Goal: Information Seeking & Learning: Compare options

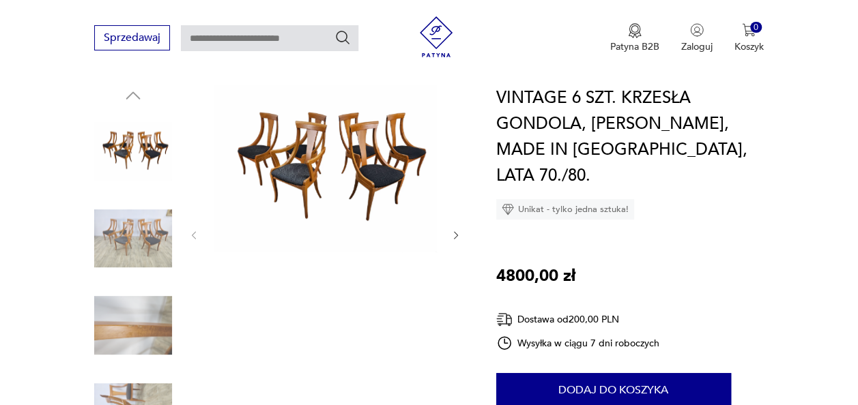
scroll to position [161, 0]
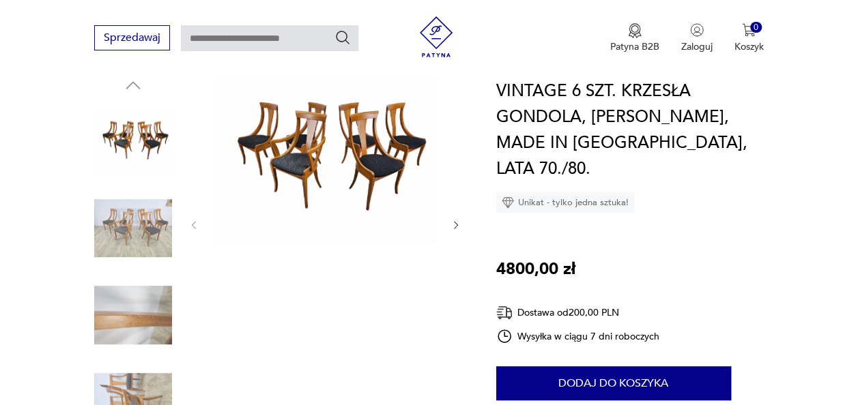
click at [132, 212] on img at bounding box center [133, 229] width 78 height 78
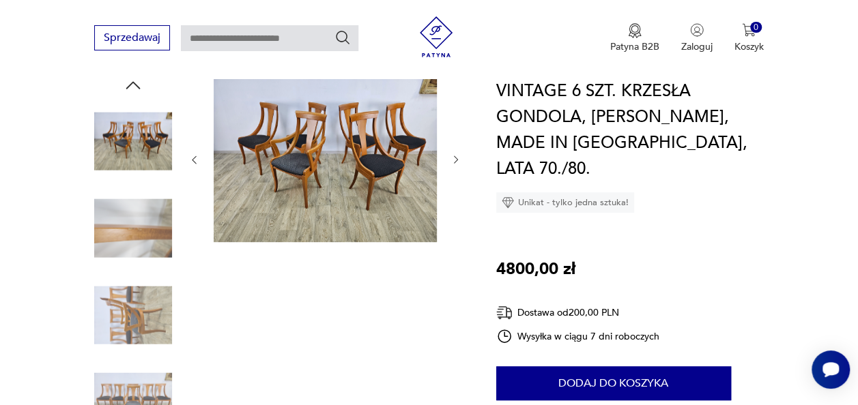
scroll to position [0, 0]
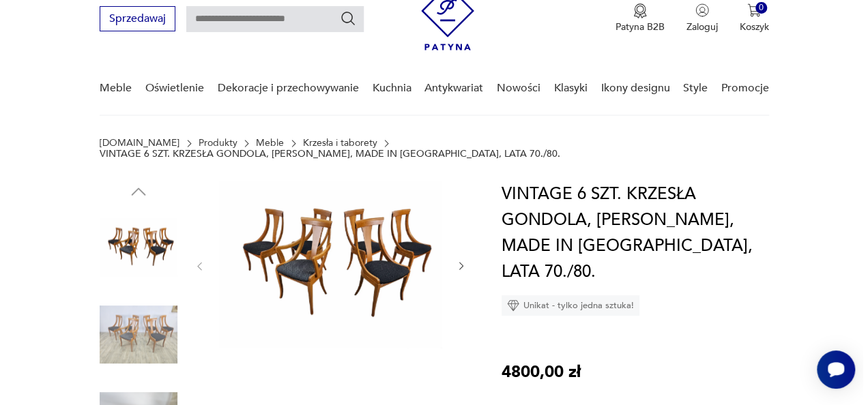
scroll to position [72, 0]
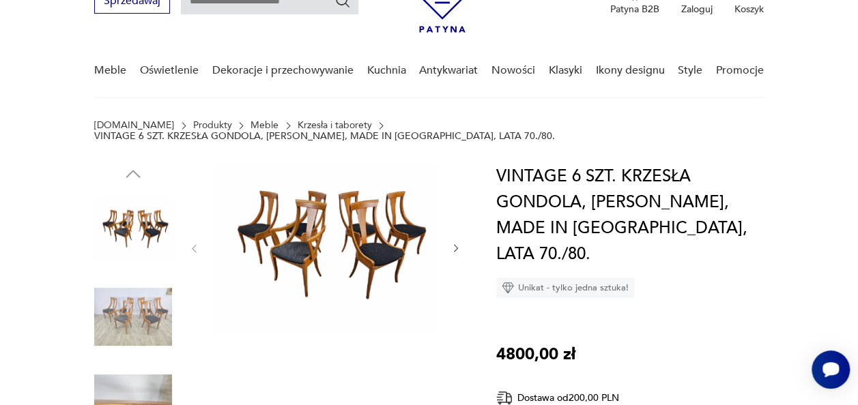
click at [327, 208] on img at bounding box center [325, 247] width 223 height 167
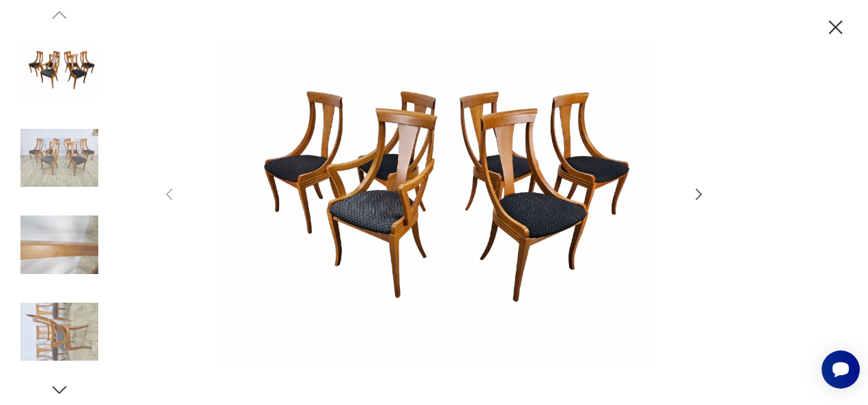
click at [327, 208] on img at bounding box center [434, 201] width 486 height 324
click at [833, 23] on icon "button" at bounding box center [836, 28] width 24 height 24
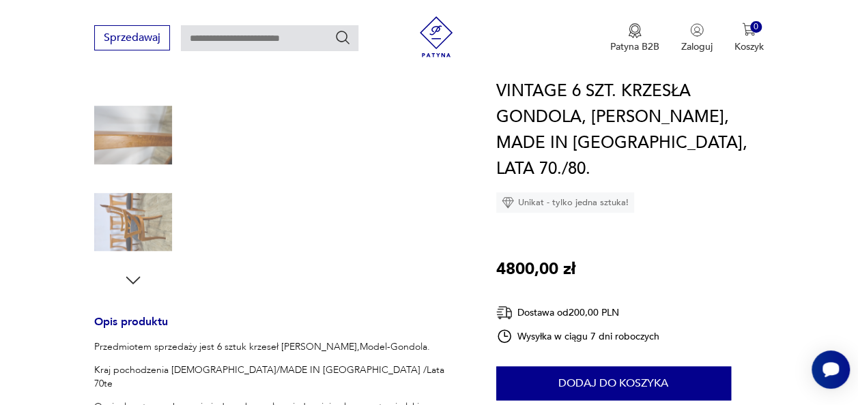
scroll to position [455, 0]
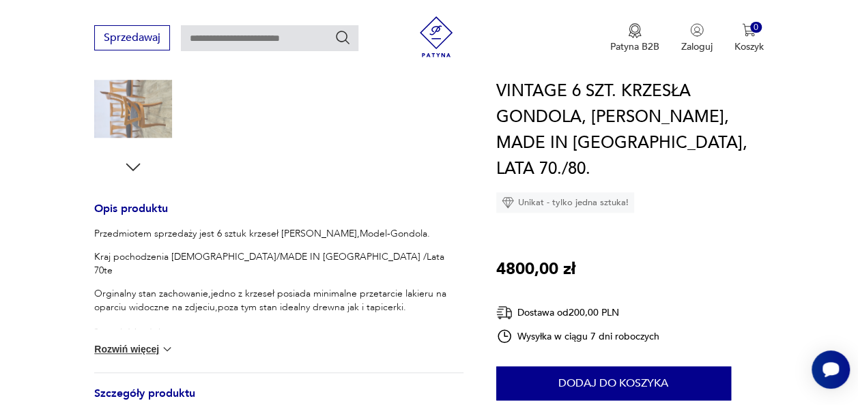
click at [131, 343] on button "Rozwiń więcej" at bounding box center [133, 350] width 79 height 14
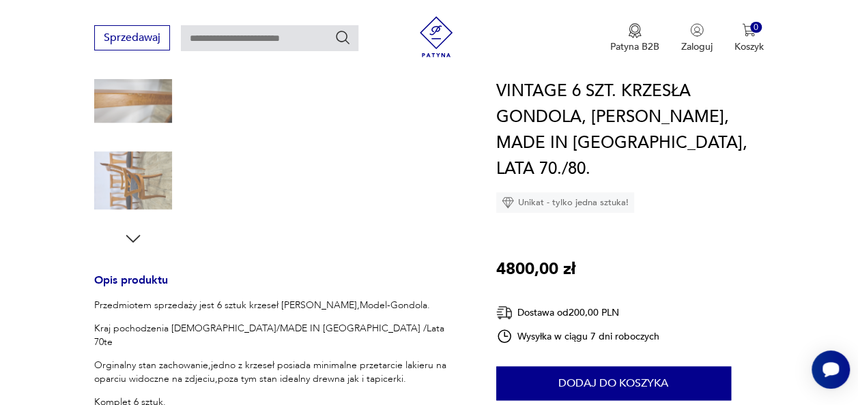
scroll to position [347, 0]
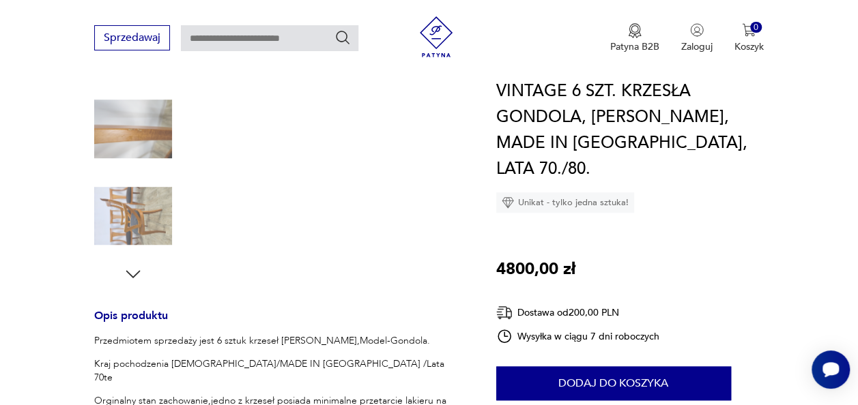
drag, startPoint x: 855, startPoint y: 70, endPoint x: 852, endPoint y: 35, distance: 34.2
click at [852, 35] on div "Sprzedawaj Patyna B2B Zaloguj 0 Koszyk Twój koszyk ( 0 ) Brak produktów w koszy…" at bounding box center [429, 39] width 858 height 78
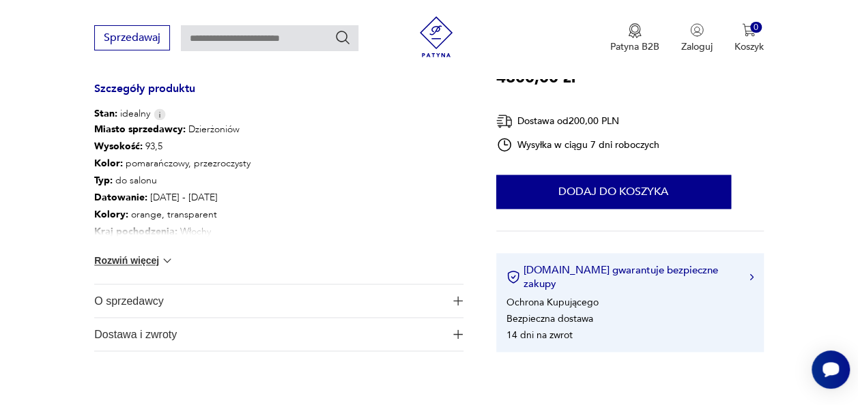
scroll to position [834, 0]
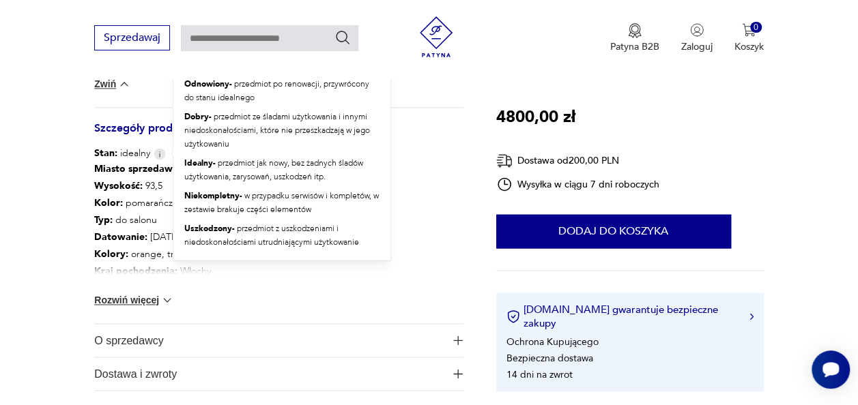
click at [157, 148] on img at bounding box center [160, 154] width 12 height 12
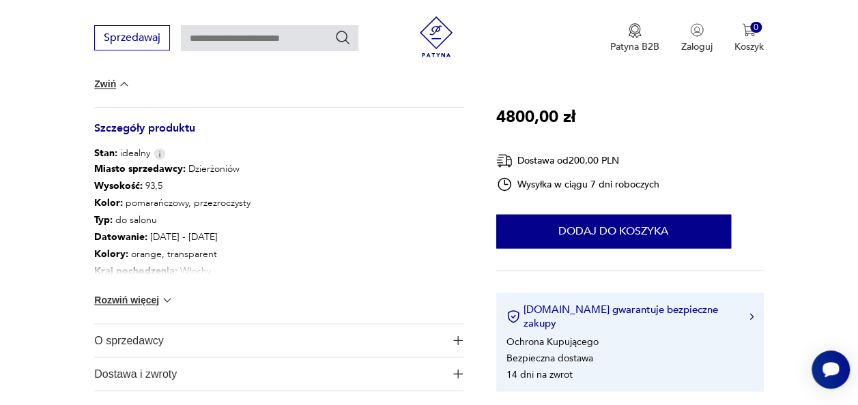
click at [167, 294] on img at bounding box center [167, 301] width 14 height 14
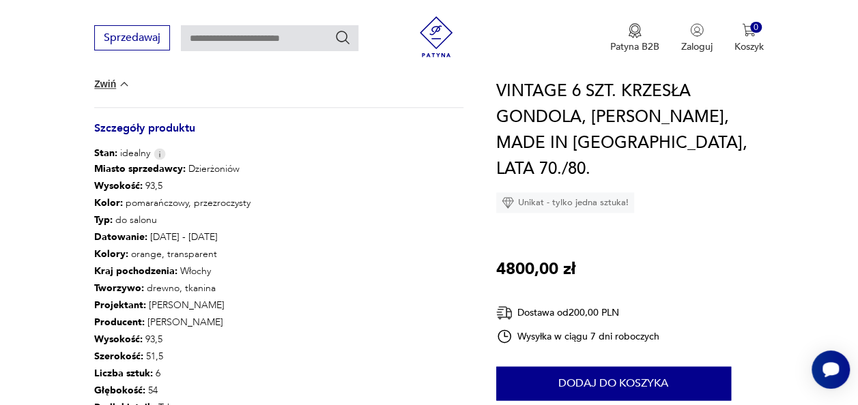
click at [274, 38] on input "text" at bounding box center [269, 38] width 177 height 26
type input "**********"
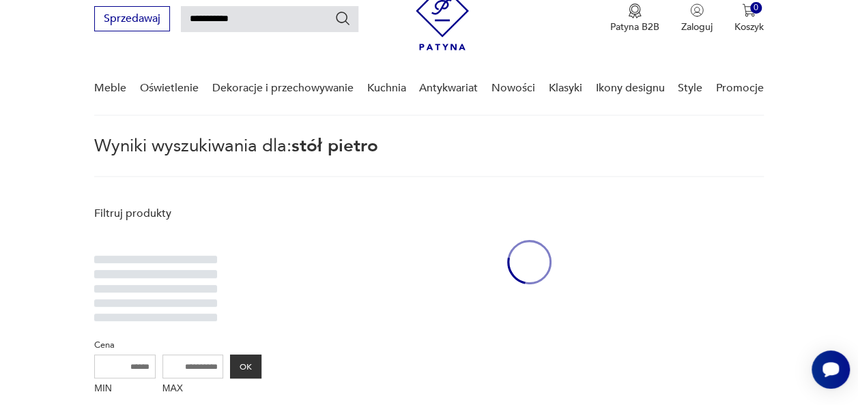
scroll to position [49, 0]
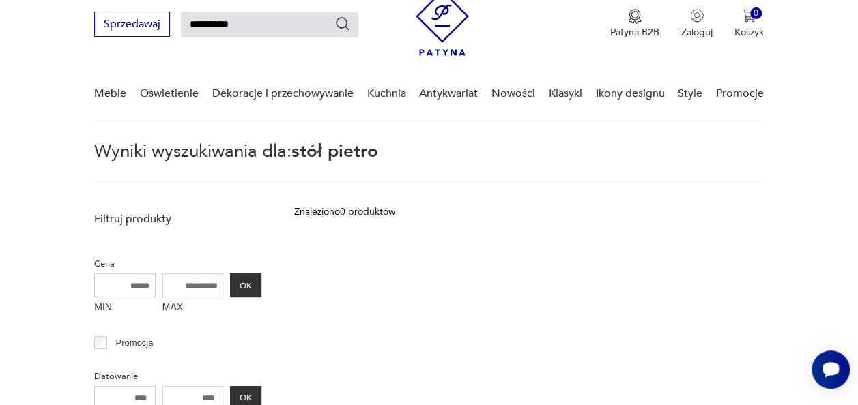
click at [267, 29] on input "**********" at bounding box center [269, 25] width 177 height 26
type input "**********"
drag, startPoint x: 211, startPoint y: 23, endPoint x: 268, endPoint y: 31, distance: 57.8
click at [268, 31] on input "**********" at bounding box center [269, 25] width 177 height 26
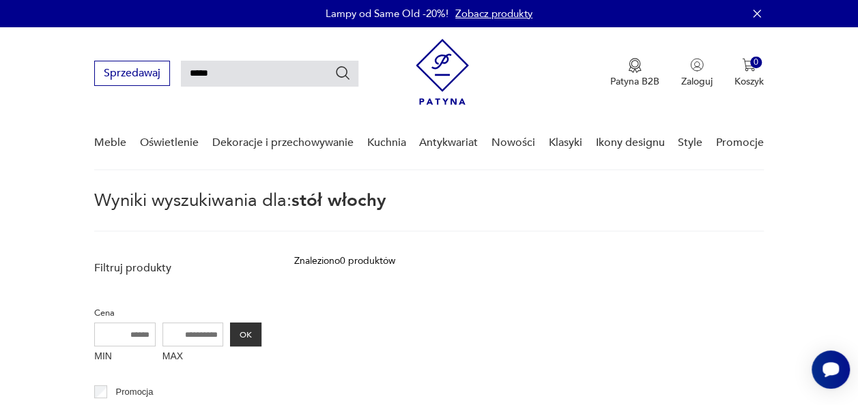
type input "****"
click at [339, 72] on icon "Szukaj" at bounding box center [342, 73] width 16 height 16
type input "****"
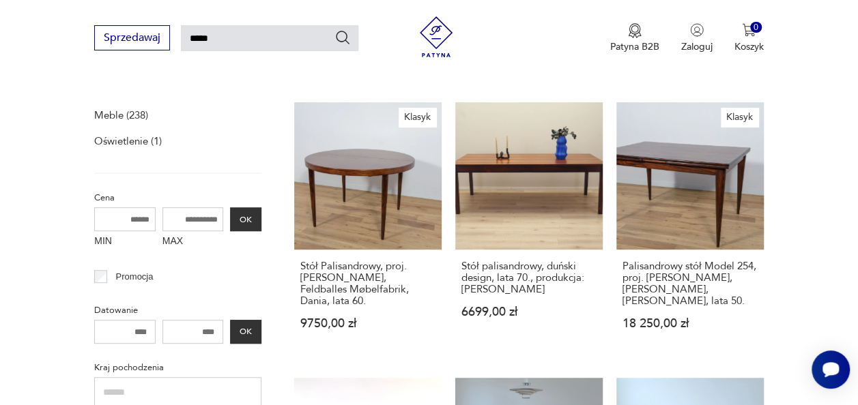
scroll to position [392, 0]
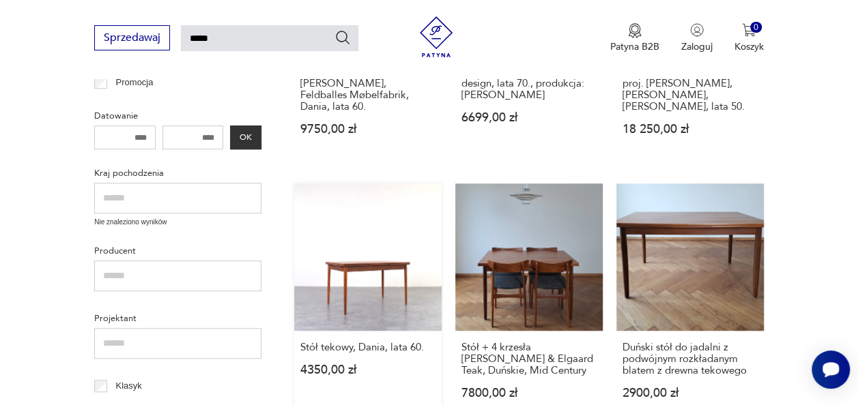
click at [352, 252] on link "Stół tekowy, Dania, lata 60. 4350,00 zł" at bounding box center [367, 305] width 147 height 242
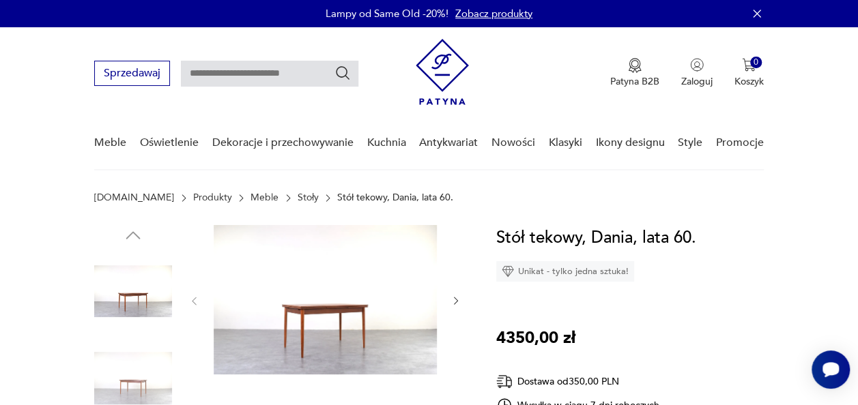
click at [312, 328] on img at bounding box center [325, 299] width 223 height 149
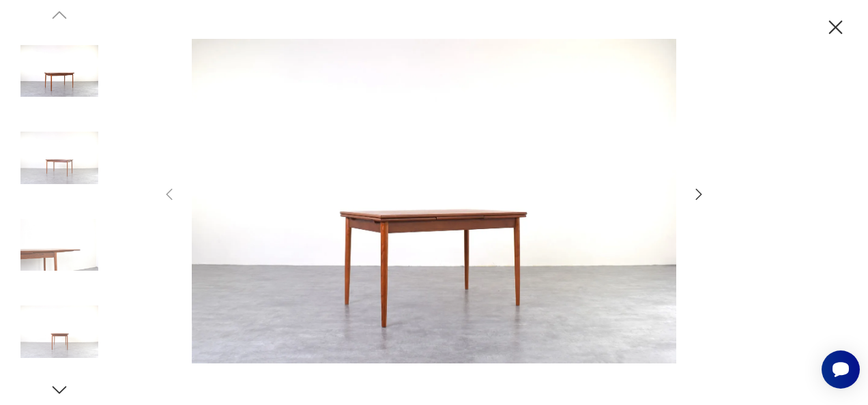
click at [697, 191] on icon "button" at bounding box center [699, 194] width 16 height 16
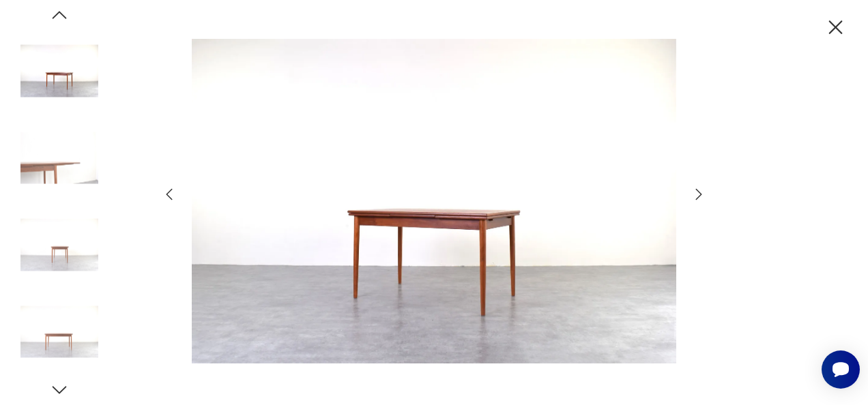
click at [697, 191] on icon "button" at bounding box center [699, 194] width 16 height 16
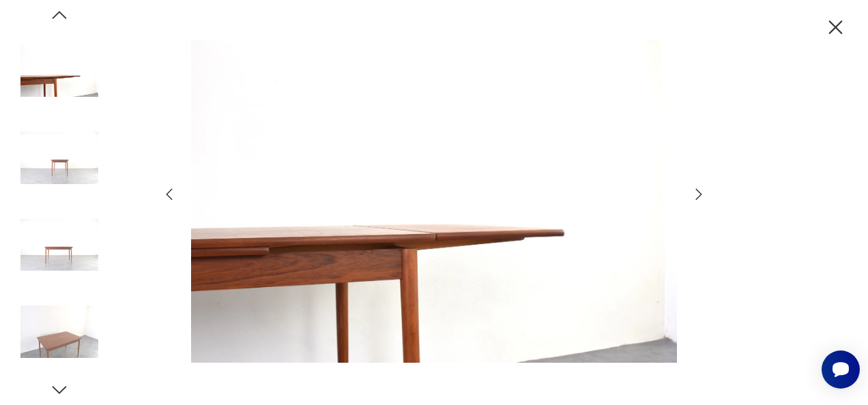
click at [697, 191] on icon "button" at bounding box center [699, 194] width 16 height 16
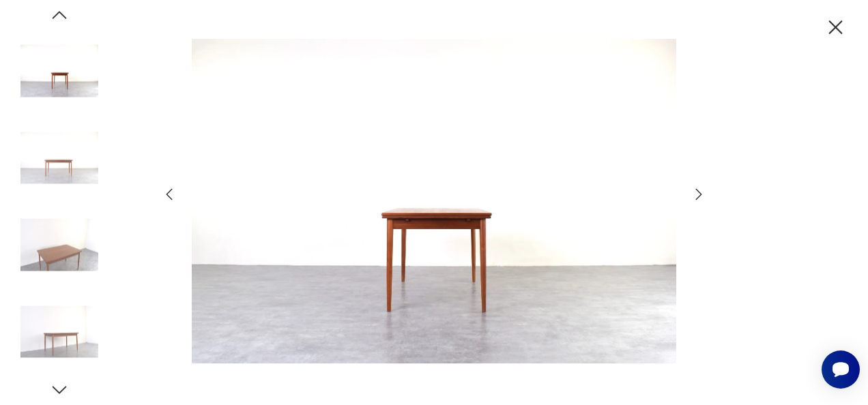
click at [697, 191] on icon "button" at bounding box center [699, 194] width 16 height 16
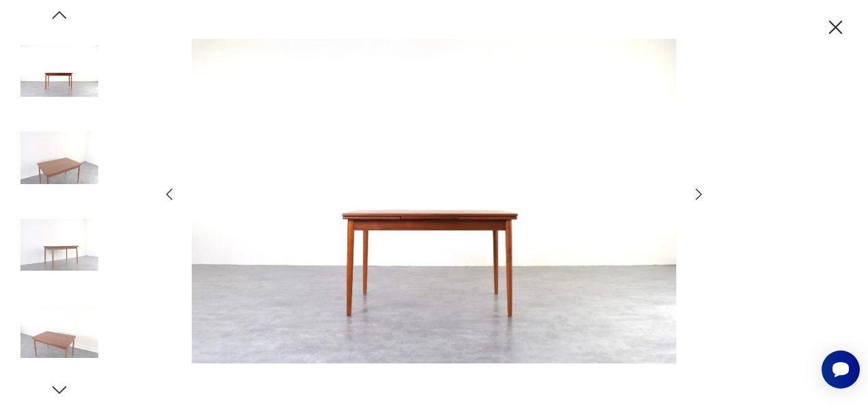
click at [697, 191] on icon "button" at bounding box center [699, 194] width 16 height 16
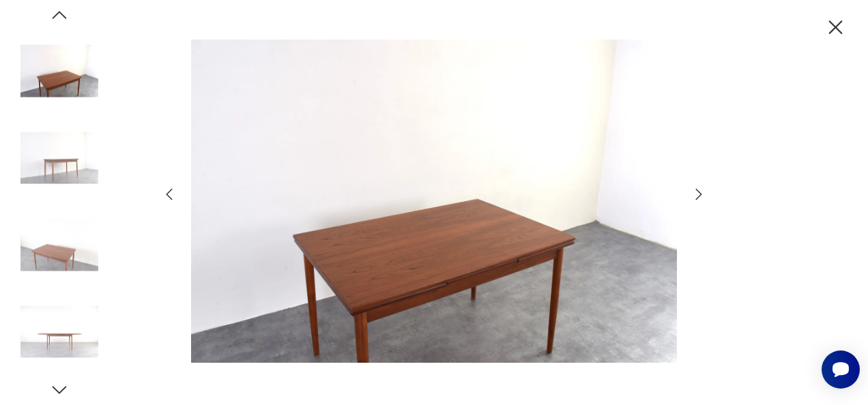
click at [697, 191] on icon "button" at bounding box center [699, 194] width 16 height 16
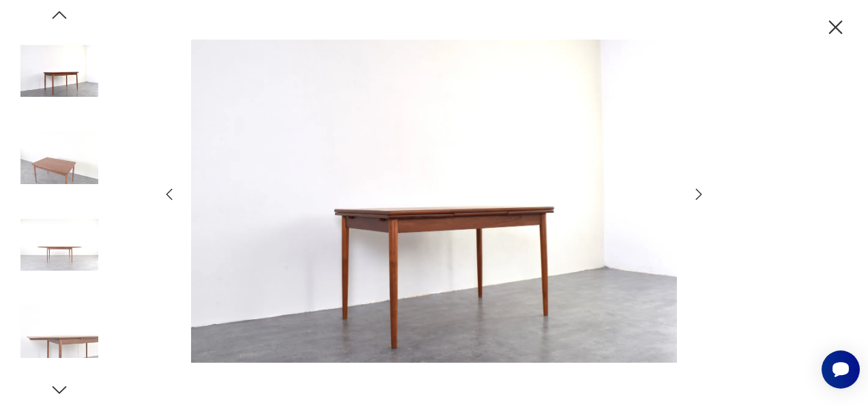
click at [697, 191] on icon "button" at bounding box center [699, 194] width 16 height 16
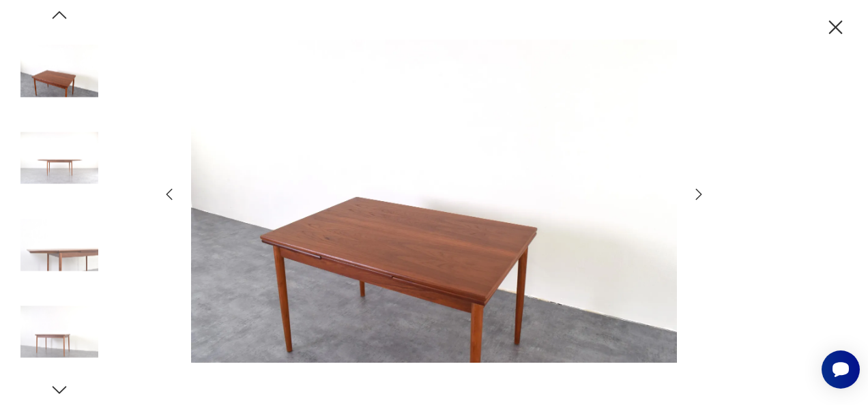
click at [697, 191] on icon "button" at bounding box center [699, 194] width 16 height 16
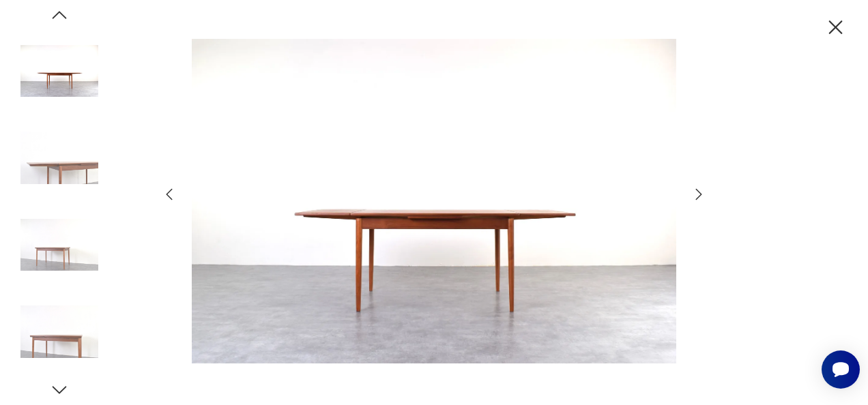
click at [835, 25] on icon "button" at bounding box center [836, 28] width 24 height 24
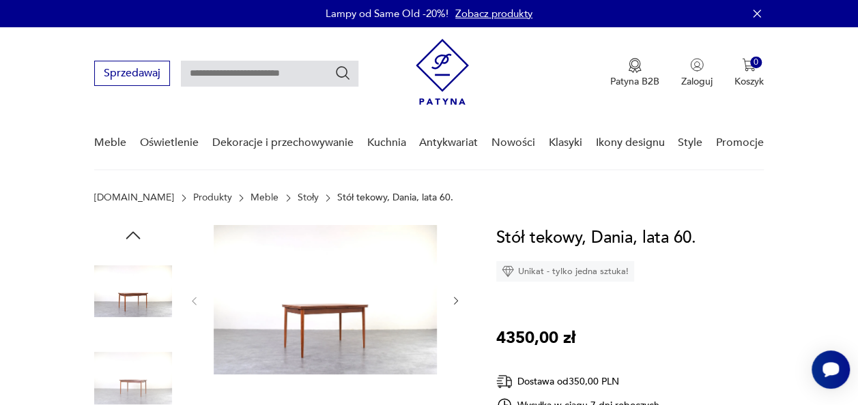
click at [298, 197] on link "Stoły" at bounding box center [308, 197] width 21 height 11
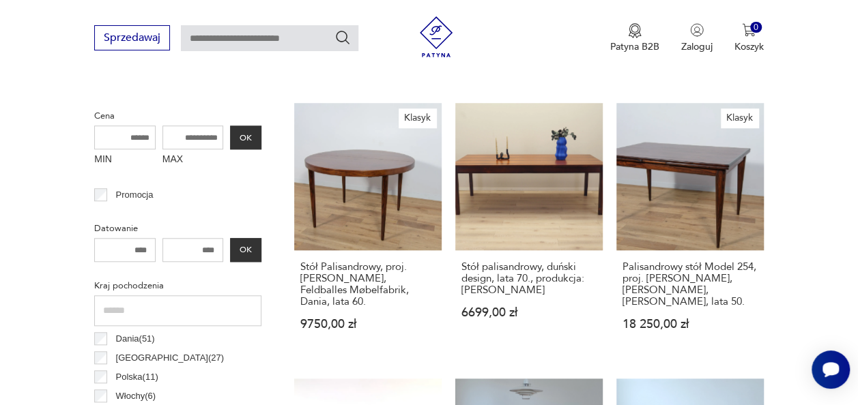
scroll to position [476, 0]
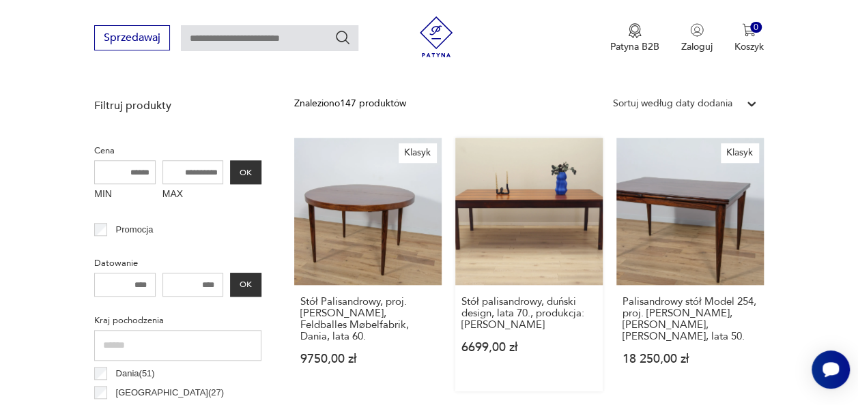
click at [545, 197] on link "Stół palisandrowy, duński design, lata 70., produkcja: [PERSON_NAME] 6699,00 zł" at bounding box center [528, 265] width 147 height 254
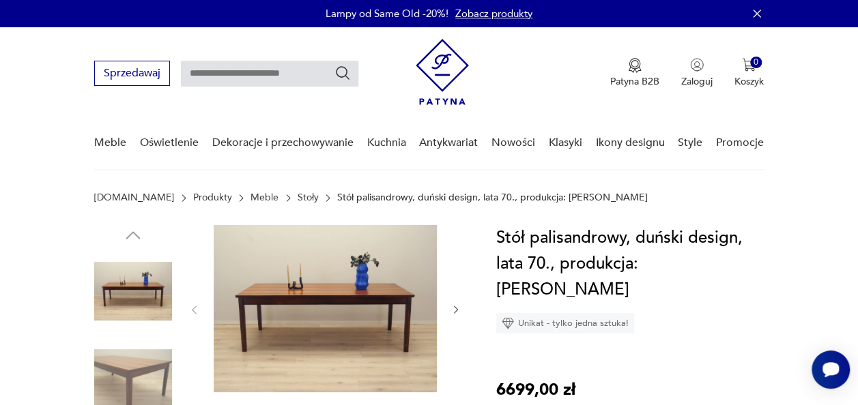
click at [451, 308] on icon "button" at bounding box center [456, 309] width 11 height 11
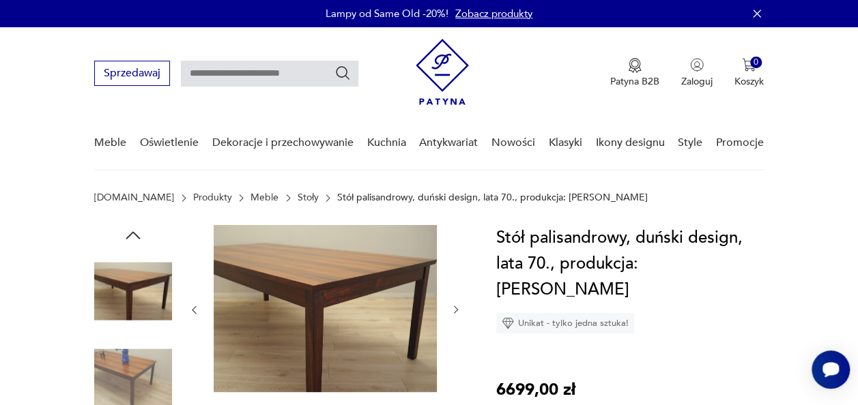
click at [455, 309] on icon "button" at bounding box center [456, 309] width 11 height 11
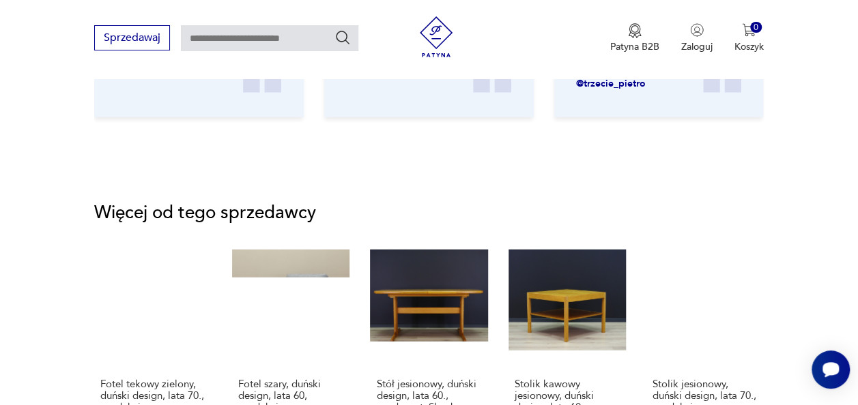
scroll to position [1794, 0]
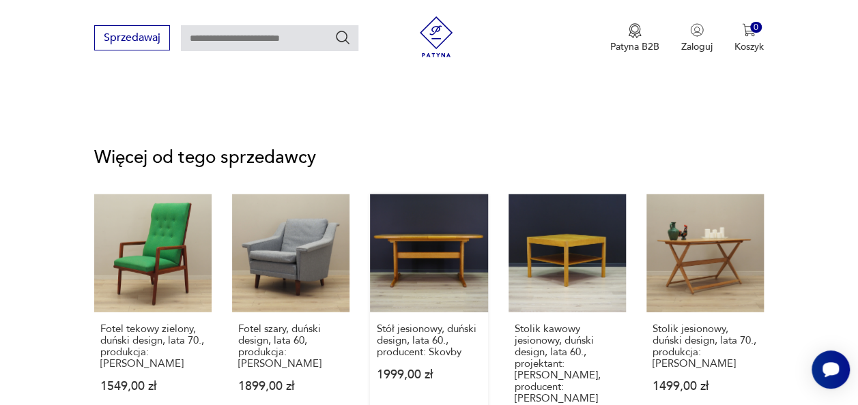
click at [414, 221] on link "Stół jesionowy, duński design, lata 60., producent: Skovby 1999,00 zł" at bounding box center [428, 324] width 117 height 259
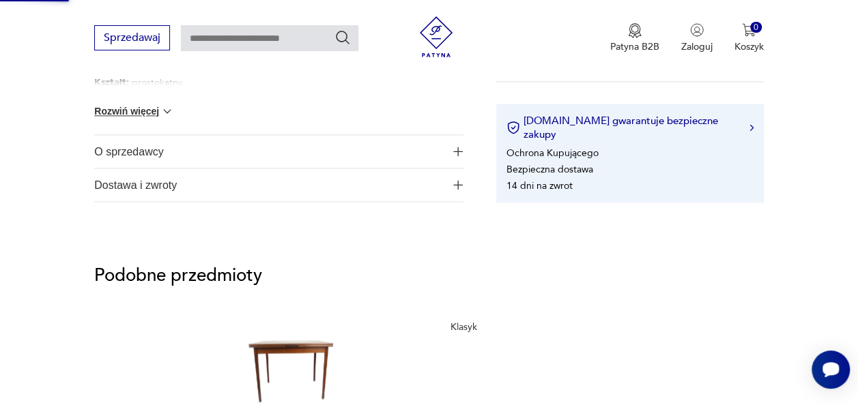
scroll to position [543, 0]
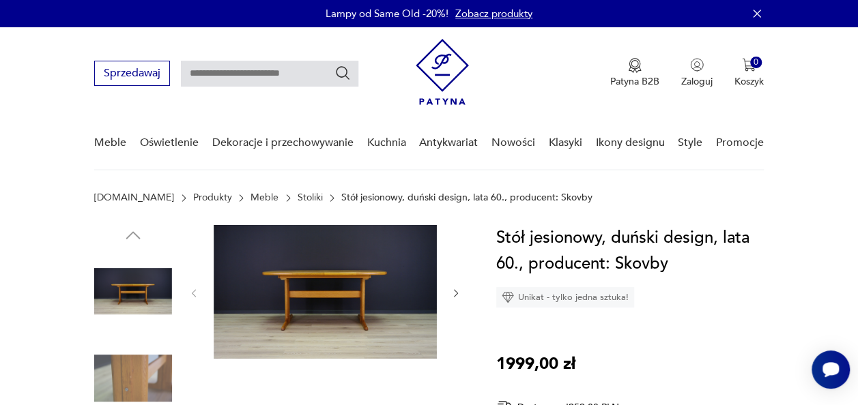
click at [455, 294] on icon "button" at bounding box center [456, 293] width 11 height 11
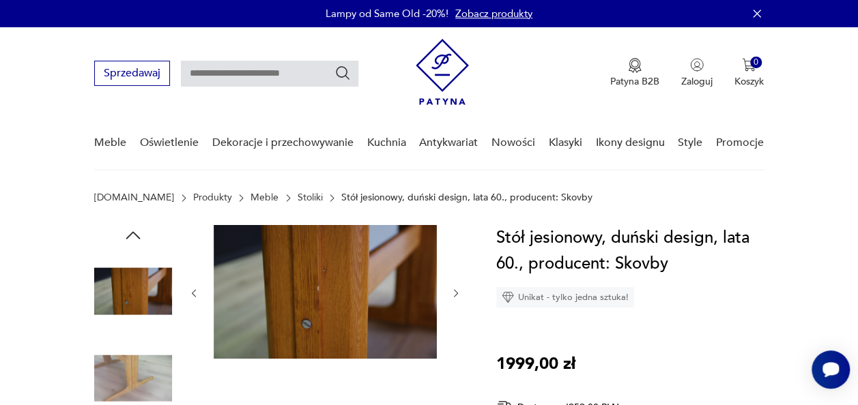
click at [455, 294] on icon "button" at bounding box center [456, 293] width 11 height 11
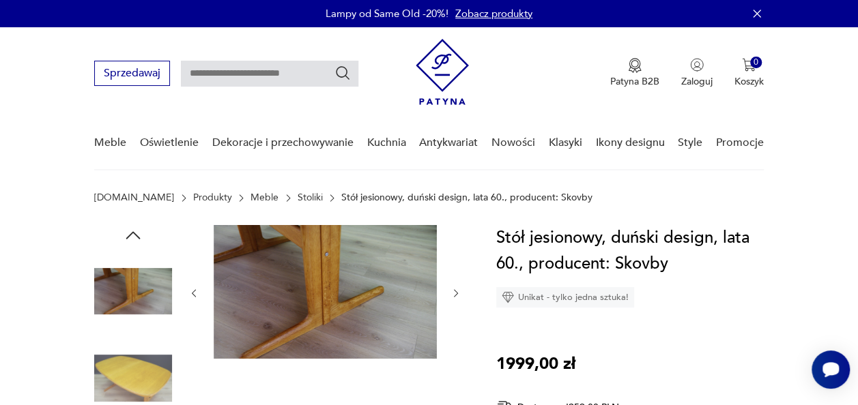
click at [455, 294] on icon "button" at bounding box center [456, 293] width 11 height 11
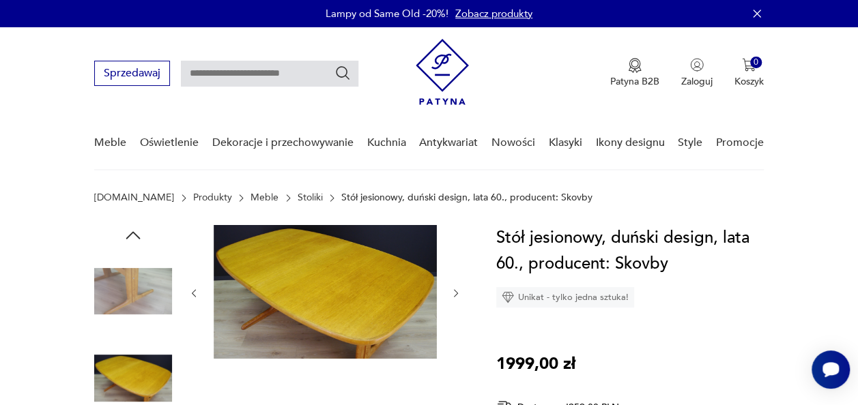
click at [455, 294] on icon "button" at bounding box center [456, 293] width 11 height 11
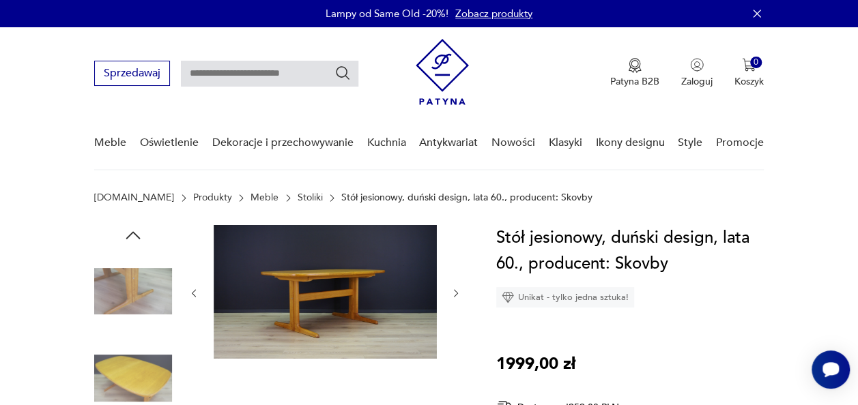
click at [455, 294] on icon "button" at bounding box center [456, 293] width 11 height 11
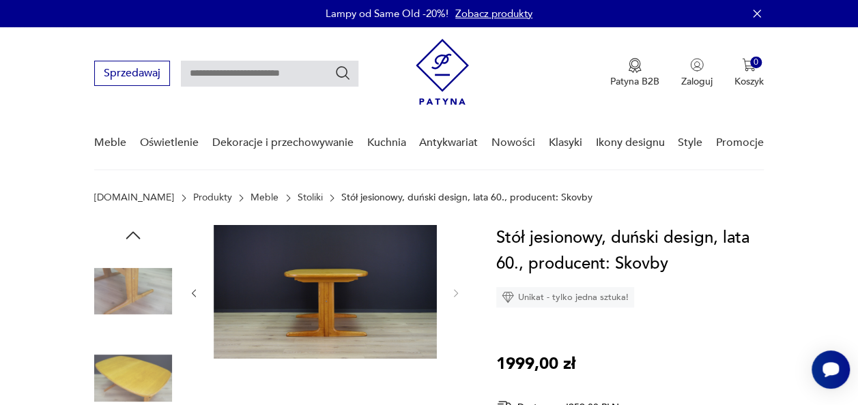
click at [303, 269] on img at bounding box center [325, 292] width 223 height 134
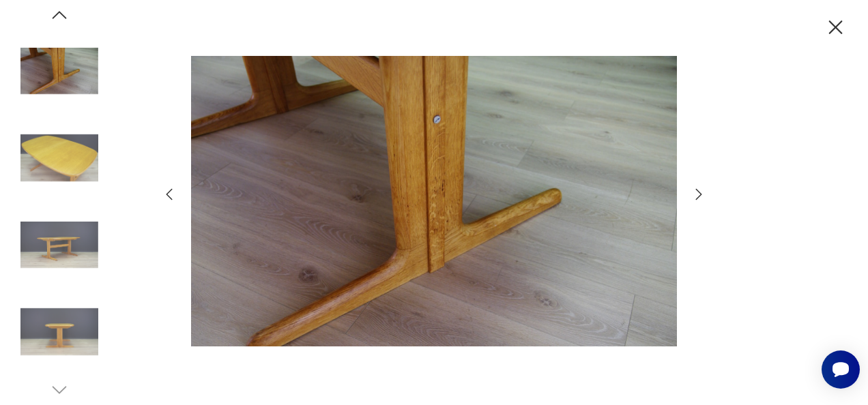
click at [696, 202] on icon "button" at bounding box center [699, 194] width 16 height 16
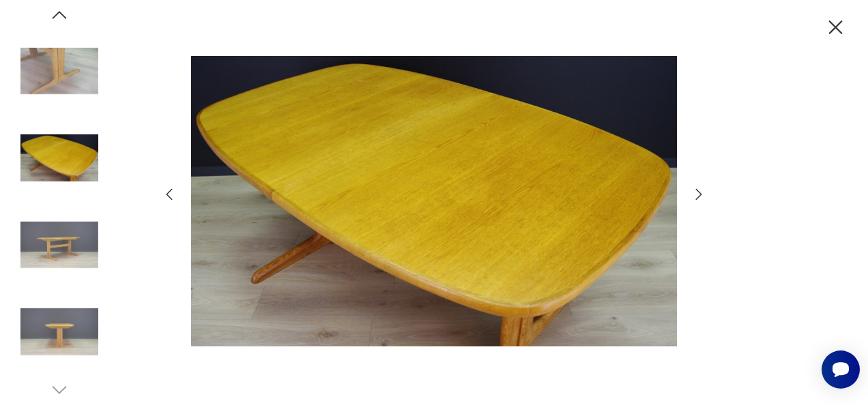
click at [833, 26] on icon "button" at bounding box center [836, 28] width 24 height 24
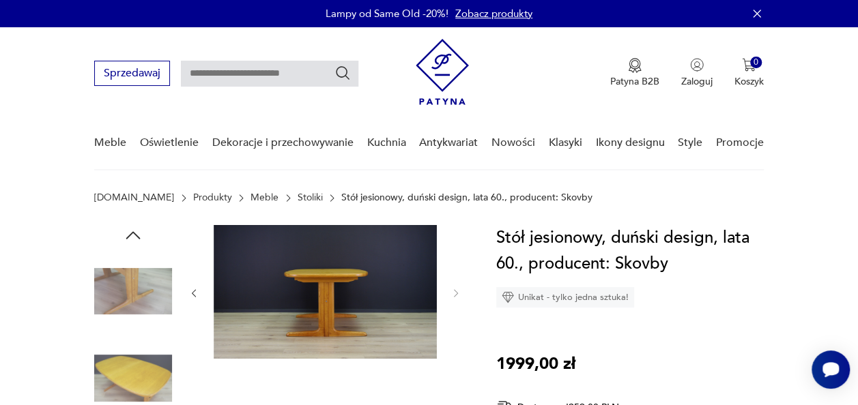
click at [287, 74] on input "text" at bounding box center [269, 74] width 177 height 26
type input "******"
click at [339, 73] on icon "Szukaj" at bounding box center [342, 73] width 16 height 16
type input "******"
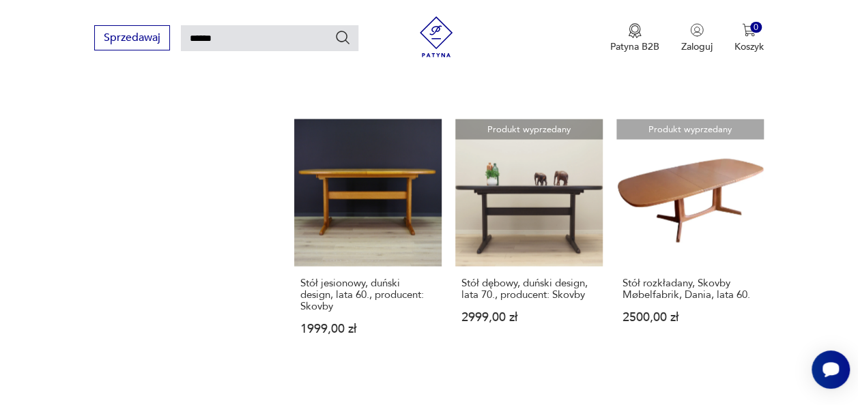
scroll to position [1201, 0]
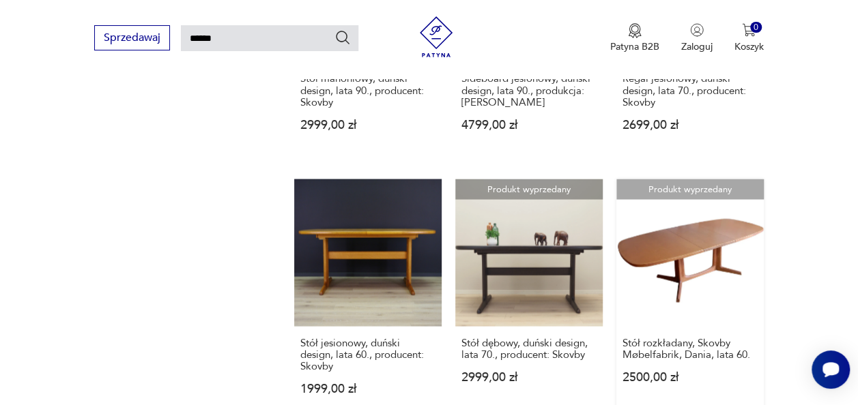
click at [696, 239] on link "Produkt wyprzedany Stół rozkładany, Skovby Møbelfabrik, Dania, lata 60. 2500,00…" at bounding box center [689, 300] width 147 height 242
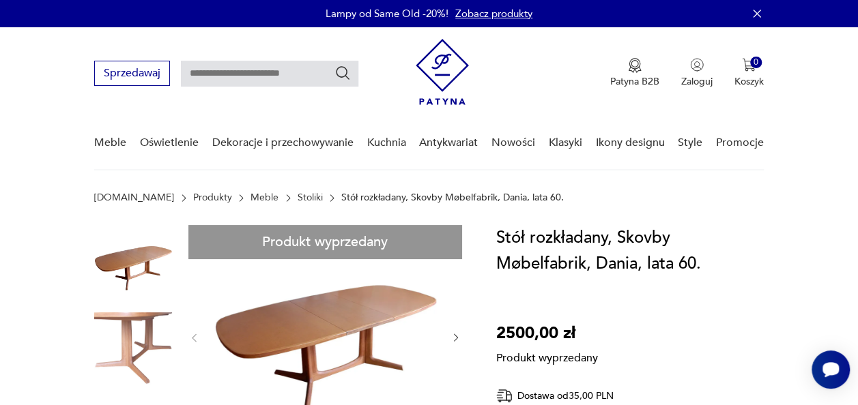
type input "******"
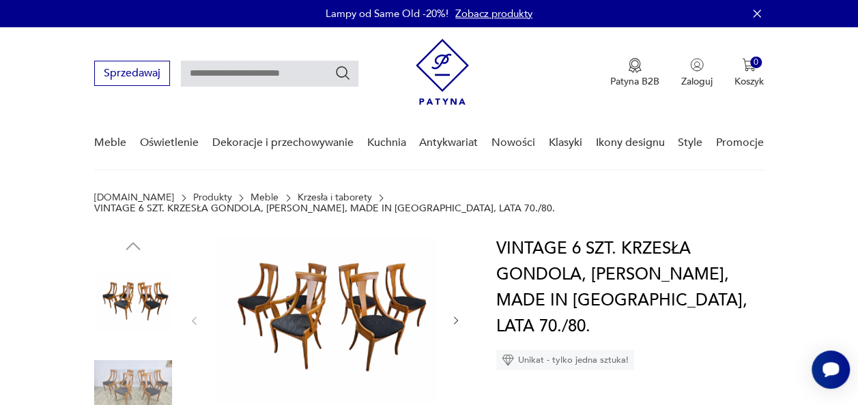
click at [370, 281] on img at bounding box center [325, 319] width 223 height 167
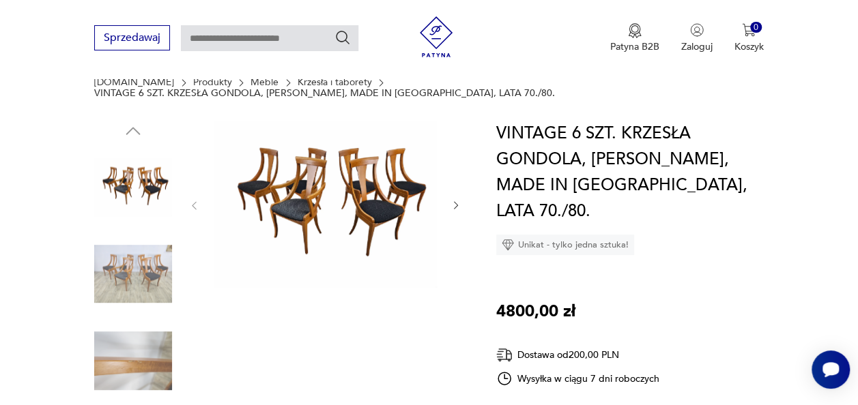
scroll to position [158, 0]
